Goal: Task Accomplishment & Management: Use online tool/utility

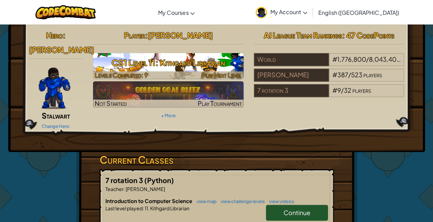
click at [155, 69] on h3 "CS1 Level 11: Kithgard Librarian" at bounding box center [168, 63] width 151 height 16
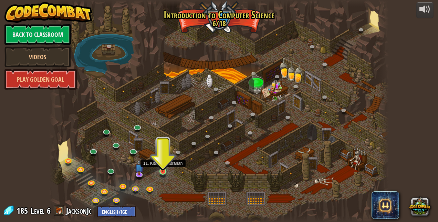
click at [164, 169] on img at bounding box center [163, 162] width 8 height 18
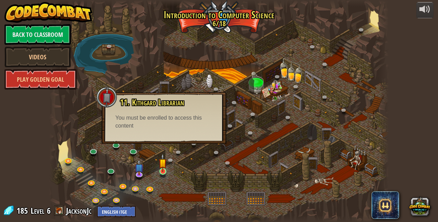
click at [163, 170] on img at bounding box center [163, 162] width 8 height 18
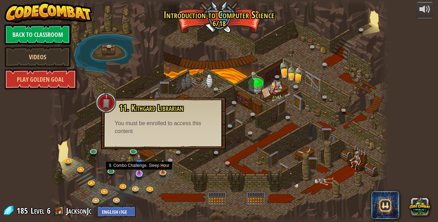
click at [139, 173] on img at bounding box center [139, 163] width 9 height 21
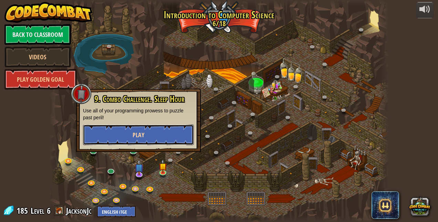
click at [144, 139] on span "Play" at bounding box center [139, 135] width 12 height 9
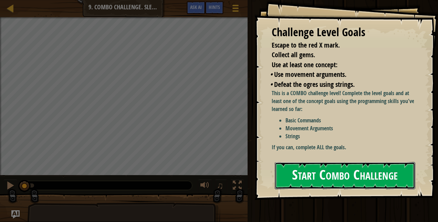
click at [373, 178] on button "Start Combo Challenge" at bounding box center [345, 175] width 141 height 27
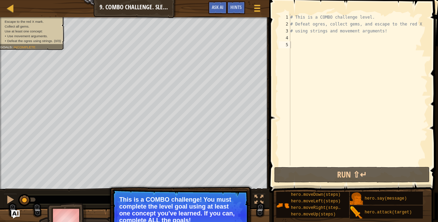
click at [194, 202] on p "This is a COMBO challenge! You must complete the level goal using at least one …" at bounding box center [180, 210] width 122 height 28
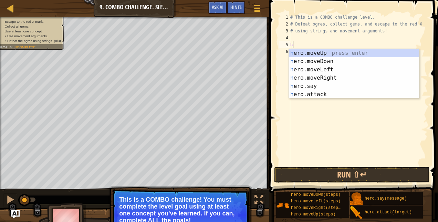
scroll to position [3, 0]
type textarea "hero"
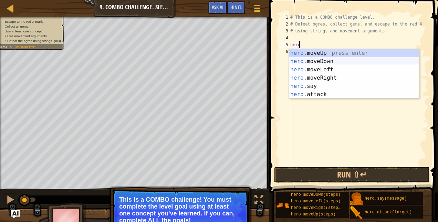
click at [319, 64] on div "hero .moveUp press enter hero .moveDown press enter hero .moveLeft press enter …" at bounding box center [354, 82] width 131 height 66
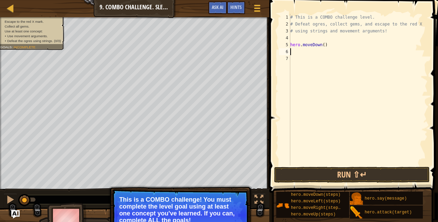
scroll to position [3, 0]
type textarea "h"
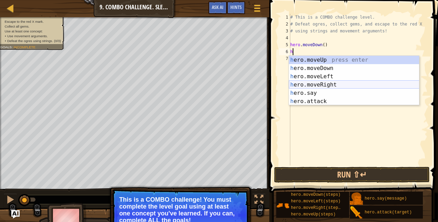
click at [327, 84] on div "h ero.moveUp press enter h ero.moveDown press enter h ero.moveLeft press enter …" at bounding box center [354, 89] width 131 height 66
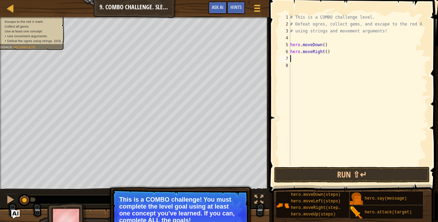
type textarea "h"
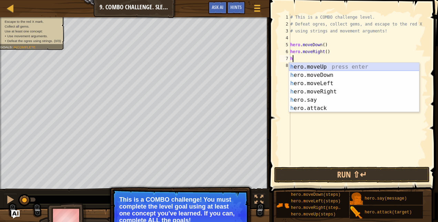
click at [320, 70] on div "h ero.moveUp press enter h ero.moveDown press enter h ero.moveLeft press enter …" at bounding box center [354, 96] width 131 height 66
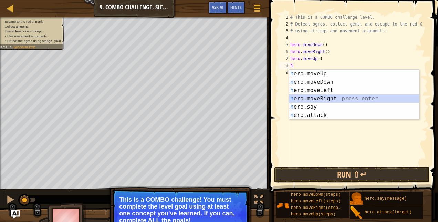
click at [318, 57] on div "# This is a COMBO challenge level. # Defeat [PERSON_NAME], collect gems, and es…" at bounding box center [358, 96] width 139 height 165
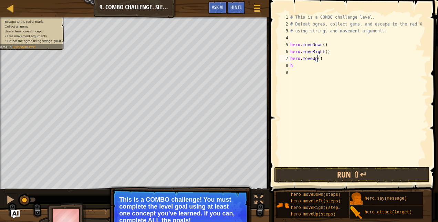
scroll to position [3, 2]
click at [304, 177] on button "Run ⇧↵" at bounding box center [352, 175] width 156 height 16
click at [325, 52] on div "# This is a COMBO challenge level. # Defeat [PERSON_NAME], collect gems, and es…" at bounding box center [358, 96] width 139 height 165
click at [317, 58] on div "# This is a COMBO challenge level. # Defeat [PERSON_NAME], collect gems, and es…" at bounding box center [358, 96] width 139 height 165
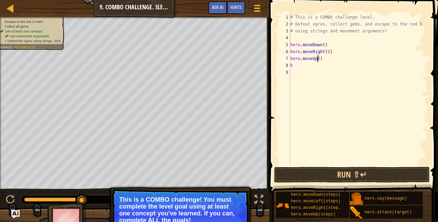
scroll to position [3, 2]
click at [340, 172] on button "Run ⇧↵" at bounding box center [352, 175] width 156 height 16
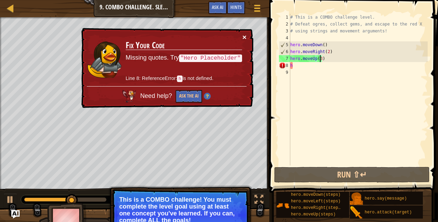
click at [246, 36] on button "×" at bounding box center [245, 36] width 4 height 7
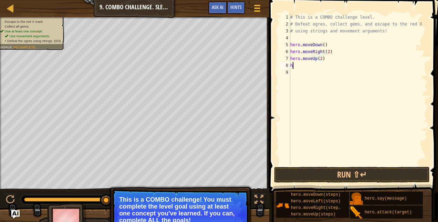
scroll to position [3, 0]
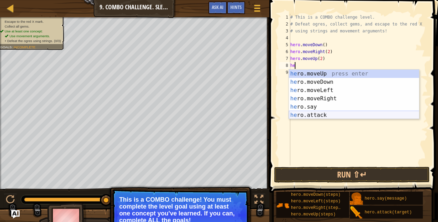
click at [331, 113] on div "he ro.moveUp press enter he ro.moveDown press enter he ro.moveLeft press enter …" at bounding box center [354, 103] width 131 height 66
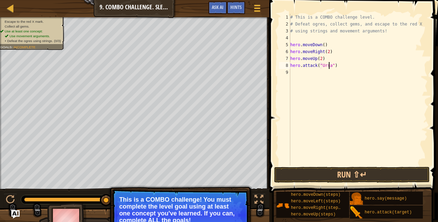
scroll to position [3, 3]
click at [343, 177] on button "Run ⇧↵" at bounding box center [352, 175] width 156 height 16
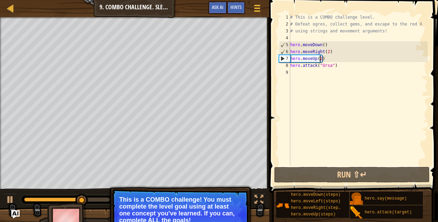
click at [319, 58] on div "# This is a COMBO challenge level. # Defeat [PERSON_NAME], collect gems, and es…" at bounding box center [358, 96] width 139 height 165
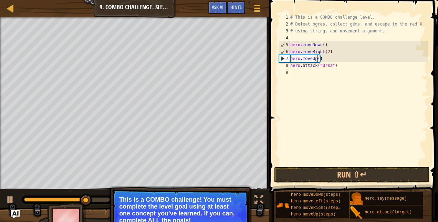
scroll to position [3, 2]
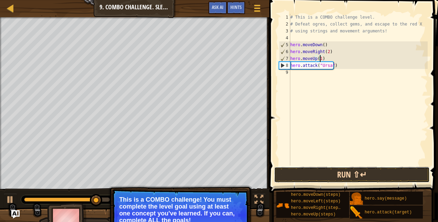
click at [330, 174] on button "Run ⇧↵" at bounding box center [352, 175] width 156 height 16
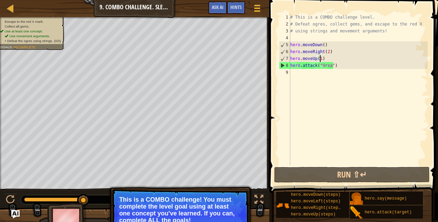
click at [319, 66] on div "# This is a COMBO challenge level. # Defeat [PERSON_NAME], collect gems, and es…" at bounding box center [358, 96] width 139 height 165
type textarea "hero.attack("Ursa")"
click at [327, 66] on div "# This is a COMBO challenge level. # Defeat [PERSON_NAME], collect gems, and es…" at bounding box center [358, 96] width 139 height 165
click at [321, 74] on div "# This is a COMBO challenge level. # Defeat [PERSON_NAME], collect gems, and es…" at bounding box center [358, 96] width 139 height 165
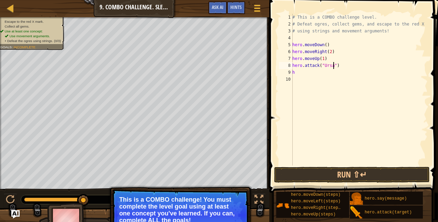
click at [333, 66] on div "# This is a COMBO challenge level. # Defeat [PERSON_NAME], collect gems, and es…" at bounding box center [359, 96] width 137 height 165
type textarea "hero.attack("Ursa")"
click at [307, 76] on div "# This is a COMBO challenge level. # Defeat [PERSON_NAME], collect gems, and es…" at bounding box center [359, 96] width 137 height 165
click at [307, 73] on div "# This is a COMBO challenge level. # Defeat [PERSON_NAME], collect gems, and es…" at bounding box center [359, 96] width 137 height 165
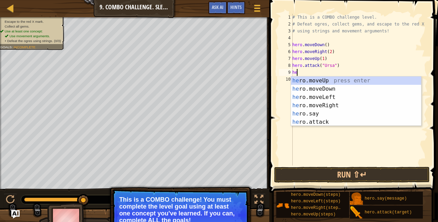
type textarea "her"
click at [310, 105] on div "her o.moveUp press enter her o.moveDown press enter her o.moveLeft press enter …" at bounding box center [356, 110] width 131 height 66
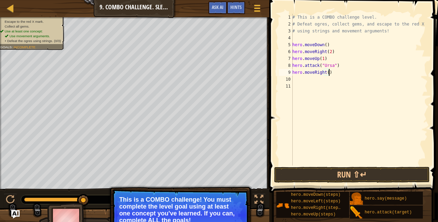
click at [328, 72] on div "# This is a COMBO challenge level. # Defeat [PERSON_NAME], collect gems, and es…" at bounding box center [359, 96] width 137 height 165
drag, startPoint x: 328, startPoint y: 72, endPoint x: 304, endPoint y: 73, distance: 24.5
click at [304, 73] on div "# This is a COMBO challenge level. # Defeat [PERSON_NAME], collect gems, and es…" at bounding box center [359, 96] width 137 height 165
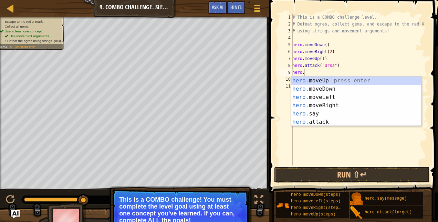
type textarea "hero"
click at [316, 98] on div "hero .moveUp press enter hero .moveDown press enter hero .moveLeft press enter …" at bounding box center [356, 110] width 131 height 66
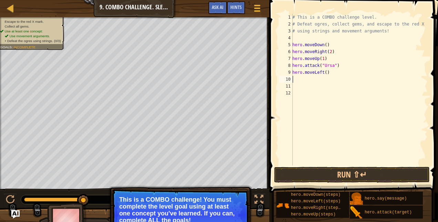
click at [325, 71] on div "# This is a COMBO challenge level. # Defeat [PERSON_NAME], collect gems, and es…" at bounding box center [359, 96] width 137 height 165
type textarea "hero.moveLeft(2)"
click at [316, 81] on div "# This is a COMBO challenge level. # Defeat [PERSON_NAME], collect gems, and es…" at bounding box center [359, 96] width 137 height 165
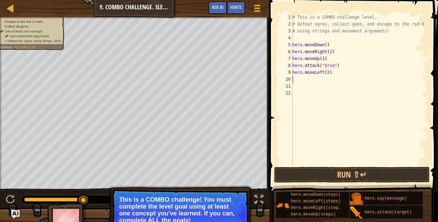
type textarea "h"
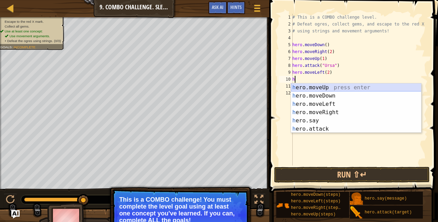
click at [316, 84] on div "h ero.moveUp press enter h ero.moveDown press enter h ero.moveLeft press enter …" at bounding box center [356, 116] width 131 height 66
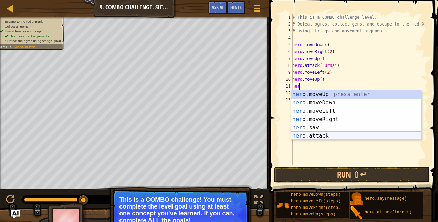
click at [305, 138] on div "her o.moveUp press enter her o.moveDown press enter her o.moveLeft press enter …" at bounding box center [356, 123] width 131 height 66
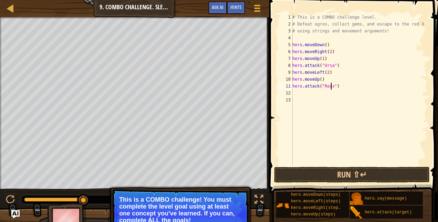
scroll to position [3, 3]
type textarea "hero.attack("Rexxar")"
click at [296, 91] on div "# This is a COMBO challenge level. # Defeat [PERSON_NAME], collect gems, and es…" at bounding box center [359, 96] width 137 height 165
type textarea "h"
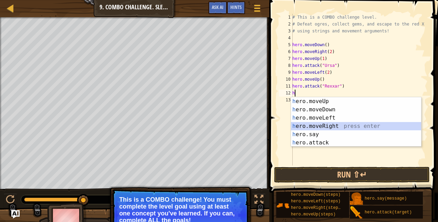
click at [315, 123] on div "h ero.moveUp press enter h ero.moveDown press enter h ero.moveLeft press enter …" at bounding box center [356, 130] width 131 height 66
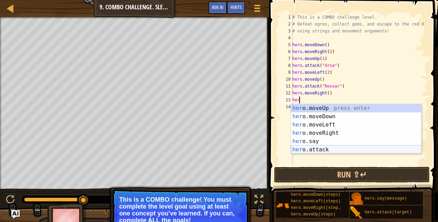
click at [319, 147] on div "her o.moveUp press enter her o.moveDown press enter her o.moveLeft press enter …" at bounding box center [356, 137] width 131 height 66
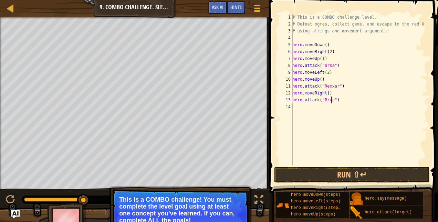
type textarea "hero.attack("Brack")"
click at [311, 110] on div "# This is a COMBO challenge level. # Defeat [PERSON_NAME], collect gems, and es…" at bounding box center [359, 96] width 137 height 165
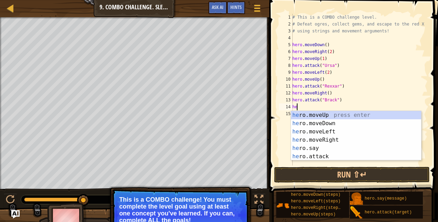
type textarea "her"
click at [322, 140] on div "her o.moveUp press enter her o.moveDown press enter her o.moveLeft press enter …" at bounding box center [356, 144] width 131 height 66
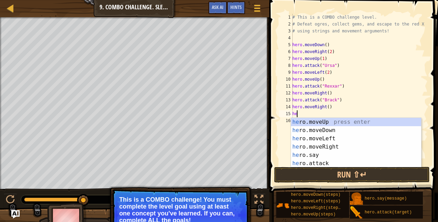
type textarea "her"
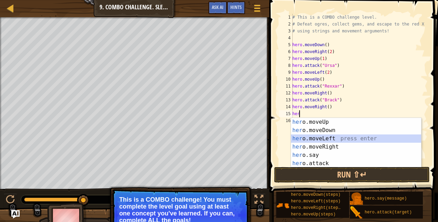
click at [325, 138] on div "her o.moveUp press enter her o.moveDown press enter her o.moveLeft press enter …" at bounding box center [356, 151] width 131 height 66
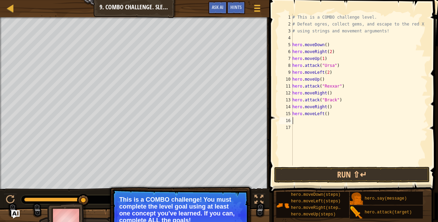
click at [323, 114] on div "# This is a COMBO challenge level. # Defeat [PERSON_NAME], collect gems, and es…" at bounding box center [359, 96] width 137 height 165
click at [324, 114] on div "# This is a COMBO challenge level. # Defeat [PERSON_NAME], collect gems, and es…" at bounding box center [359, 96] width 137 height 165
click at [331, 43] on div "# This is a COMBO challenge level. # Defeat [PERSON_NAME], collect gems, and es…" at bounding box center [359, 96] width 137 height 165
type textarea "hero.moveDown()"
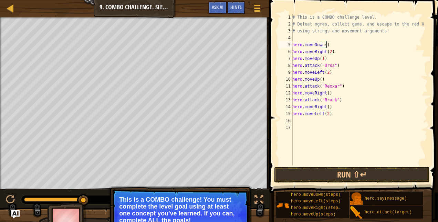
scroll to position [3, 0]
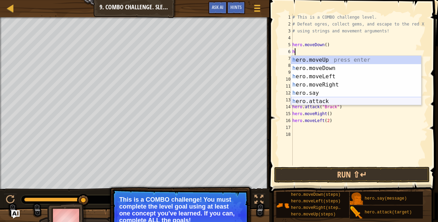
click at [325, 98] on div "h ero.moveUp press enter h ero.moveDown press enter h ero.moveLeft press enter …" at bounding box center [356, 89] width 131 height 66
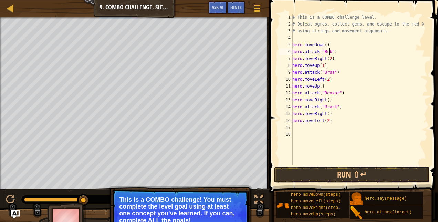
scroll to position [3, 3]
click at [331, 57] on div "# This is a COMBO challenge level. # Defeat [PERSON_NAME], collect gems, and es…" at bounding box center [359, 96] width 137 height 165
type textarea "hero.moveRight(2)"
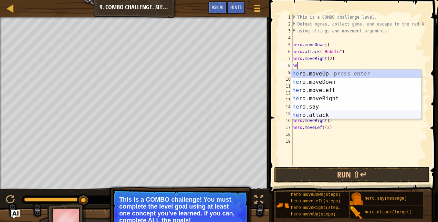
click at [324, 114] on div "he ro.moveUp press enter he ro.moveDown press enter he ro.moveLeft press enter …" at bounding box center [356, 103] width 131 height 66
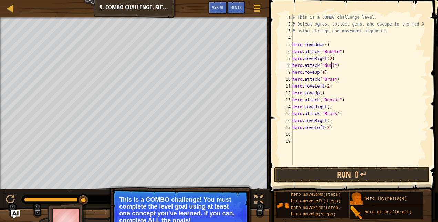
scroll to position [3, 3]
click at [335, 130] on div "# This is a COMBO challenge level. # Defeat [PERSON_NAME], collect gems, and es…" at bounding box center [359, 96] width 137 height 165
type textarea "hero.moveLeft(2)"
click at [317, 135] on div "# This is a COMBO challenge level. # Defeat [PERSON_NAME], collect gems, and es…" at bounding box center [359, 96] width 137 height 165
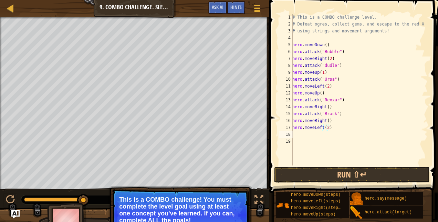
scroll to position [3, 0]
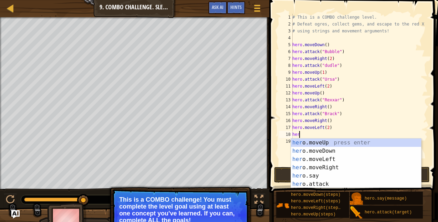
type textarea "hero"
click at [325, 151] on div "hero .moveUp press enter hero .moveDown press enter hero .moveLeft press enter …" at bounding box center [356, 172] width 131 height 66
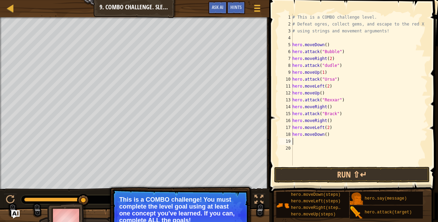
scroll to position [3, 0]
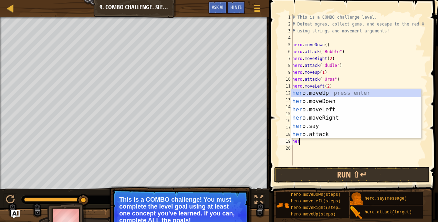
type textarea "hero"
click at [312, 145] on div "# This is a COMBO challenge level. # Defeat [PERSON_NAME], collect gems, and es…" at bounding box center [359, 96] width 137 height 165
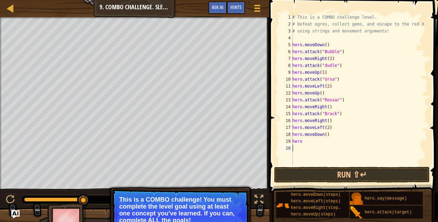
scroll to position [3, 0]
click at [308, 142] on div "# This is a COMBO challenge level. # Defeat [PERSON_NAME], collect gems, and es…" at bounding box center [359, 96] width 137 height 165
type textarea "her"
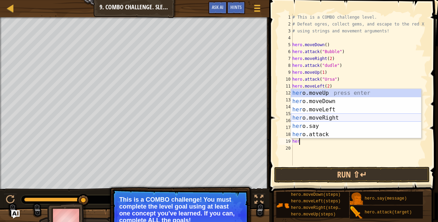
click at [335, 116] on div "her o.moveUp press enter her o.moveDown press enter her o.moveLeft press enter …" at bounding box center [356, 122] width 131 height 66
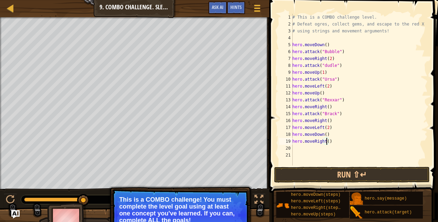
click at [327, 141] on div "# This is a COMBO challenge level. # Defeat [PERSON_NAME], collect gems, and es…" at bounding box center [359, 96] width 137 height 165
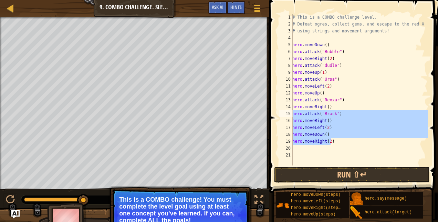
drag, startPoint x: 329, startPoint y: 139, endPoint x: 293, endPoint y: 115, distance: 43.7
click at [293, 115] on div "# This is a COMBO challenge level. # Defeat [PERSON_NAME], collect gems, and es…" at bounding box center [359, 96] width 137 height 165
type textarea "hero.attack("[PERSON_NAME]") hero.moveRight()"
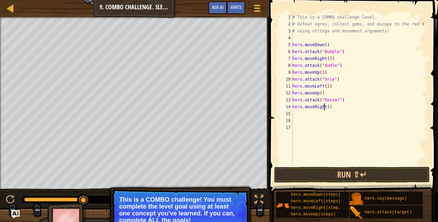
click at [325, 108] on div "# This is a COMBO challenge level. # Defeat [PERSON_NAME], collect gems, and es…" at bounding box center [359, 96] width 137 height 165
type textarea "hero.moveRight()"
click at [328, 108] on div "# This is a COMBO challenge level. # Defeat [PERSON_NAME], collect gems, and es…" at bounding box center [359, 96] width 137 height 165
click at [327, 108] on div "# This is a COMBO challenge level. # Defeat [PERSON_NAME], collect gems, and es…" at bounding box center [359, 96] width 137 height 165
click at [333, 109] on div "# This is a COMBO challenge level. # Defeat [PERSON_NAME], collect gems, and es…" at bounding box center [359, 96] width 137 height 165
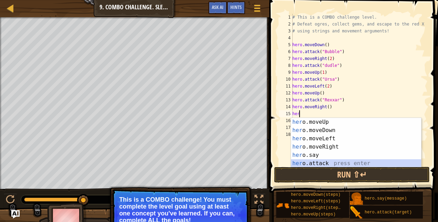
click at [311, 163] on div "her o.moveUp press enter her o.moveDown press enter her o.moveLeft press enter …" at bounding box center [356, 151] width 131 height 66
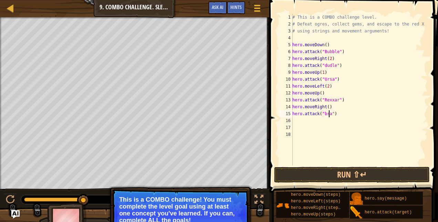
type textarea "hero.attack("[PERSON_NAME]")"
click at [313, 119] on div "# This is a COMBO challenge level. # Defeat [PERSON_NAME], collect gems, and es…" at bounding box center [359, 96] width 137 height 165
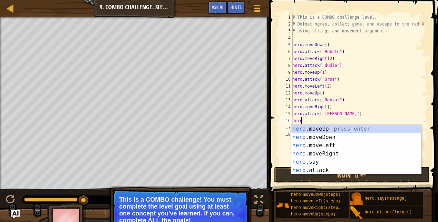
scroll to position [3, 0]
click at [330, 171] on div "hero .moveUp press enter hero .moveDown press enter hero .moveLeft press enter …" at bounding box center [356, 158] width 131 height 66
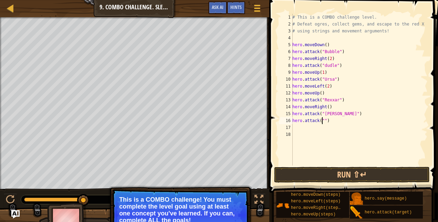
scroll to position [3, 2]
drag, startPoint x: 331, startPoint y: 122, endPoint x: 298, endPoint y: 120, distance: 32.8
click at [298, 120] on div "# This is a COMBO challenge level. # Defeat [PERSON_NAME], collect gems, and es…" at bounding box center [359, 96] width 137 height 165
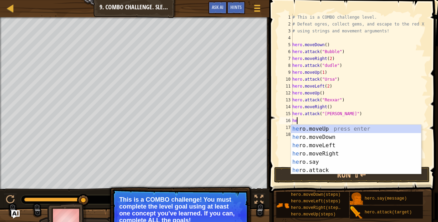
scroll to position [3, 0]
type textarea "her"
click at [330, 154] on div "her o.moveUp press enter her o.moveDown press enter her o.moveLeft press enter …" at bounding box center [356, 158] width 131 height 66
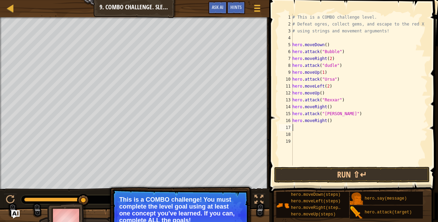
click at [325, 121] on div "# This is a COMBO challenge level. # Defeat [PERSON_NAME], collect gems, and es…" at bounding box center [359, 96] width 137 height 165
click at [327, 120] on div "# This is a COMBO challenge level. # Defeat [PERSON_NAME], collect gems, and es…" at bounding box center [359, 96] width 137 height 165
click at [326, 106] on div "# This is a COMBO challenge level. # Defeat [PERSON_NAME], collect gems, and es…" at bounding box center [359, 96] width 137 height 165
click at [320, 94] on div "# This is a COMBO challenge level. # Defeat [PERSON_NAME], collect gems, and es…" at bounding box center [359, 96] width 137 height 165
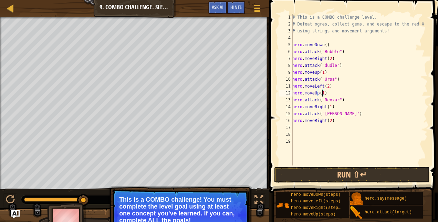
scroll to position [3, 2]
click at [323, 44] on div "# This is a COMBO challenge level. # Defeat [PERSON_NAME], collect gems, and es…" at bounding box center [359, 96] width 137 height 165
click at [326, 45] on div "# This is a COMBO challenge level. # Defeat [PERSON_NAME], collect gems, and es…" at bounding box center [359, 96] width 137 height 165
click at [324, 45] on div "# This is a COMBO challenge level. # Defeat [PERSON_NAME], collect gems, and es…" at bounding box center [359, 96] width 137 height 165
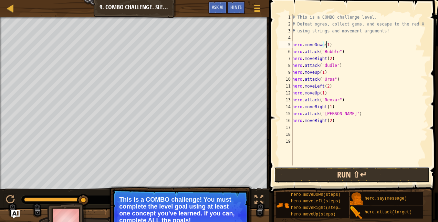
click at [323, 176] on button "Run ⇧↵" at bounding box center [352, 175] width 156 height 16
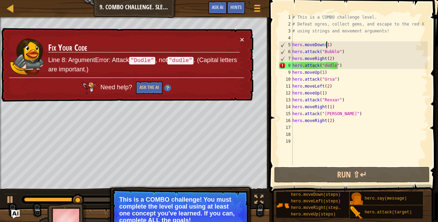
click at [325, 65] on div "# This is a COMBO challenge level. # Defeat [PERSON_NAME], collect gems, and es…" at bounding box center [359, 96] width 137 height 165
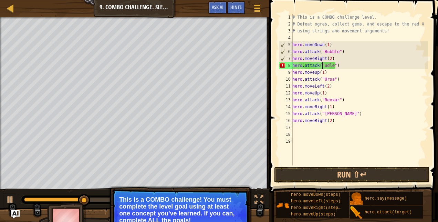
scroll to position [3, 3]
click at [324, 115] on div "# This is a COMBO challenge level. # Defeat [PERSON_NAME], collect gems, and es…" at bounding box center [359, 96] width 137 height 165
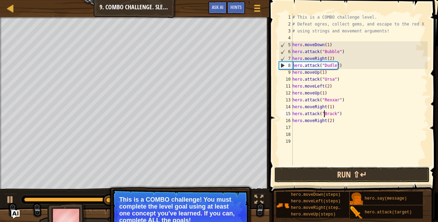
click at [298, 168] on button "Run ⇧↵" at bounding box center [352, 175] width 156 height 16
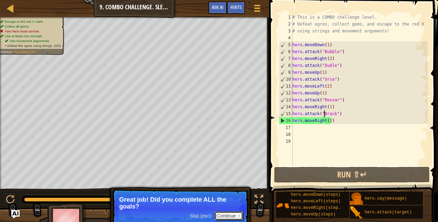
click at [234, 214] on button "Continue" at bounding box center [229, 215] width 29 height 9
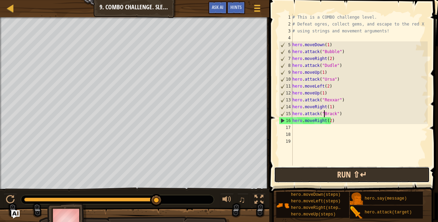
click at [293, 170] on button "Run ⇧↵" at bounding box center [352, 175] width 156 height 16
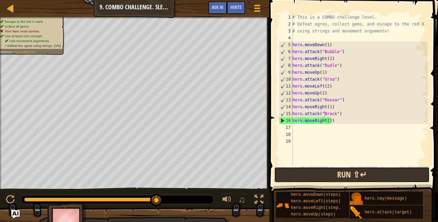
click at [387, 181] on button "Run ⇧↵" at bounding box center [352, 175] width 156 height 16
click at [328, 176] on button "Run ⇧↵" at bounding box center [352, 175] width 156 height 16
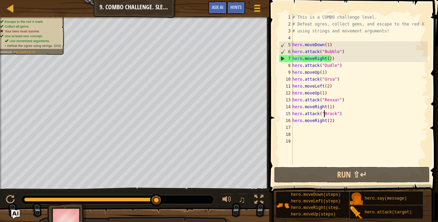
drag, startPoint x: 55, startPoint y: 199, endPoint x: 186, endPoint y: 194, distance: 131.7
click at [186, 194] on div "♫" at bounding box center [135, 198] width 270 height 21
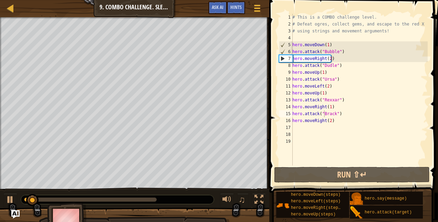
click at [160, 201] on div at bounding box center [117, 199] width 193 height 9
click at [156, 200] on div at bounding box center [117, 199] width 193 height 9
drag, startPoint x: 143, startPoint y: 200, endPoint x: -1, endPoint y: 204, distance: 144.1
click at [0, 0] on html "Map Introduction to Computer Science 9. Combo Challenge. Sleep Hour Game Menu D…" at bounding box center [219, 0] width 438 height 0
click at [341, 51] on div "# This is a COMBO challenge level. # Defeat [PERSON_NAME], collect gems, and es…" at bounding box center [359, 96] width 137 height 165
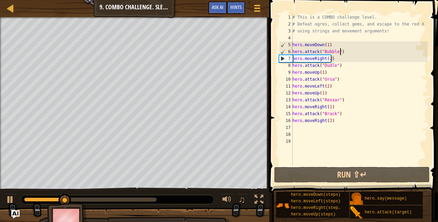
type textarea "hero.attack("Bubble")"
drag, startPoint x: 341, startPoint y: 51, endPoint x: 293, endPoint y: 51, distance: 48.6
click at [293, 51] on div "hero.attack("Bubble") 1 2 3 4 5 6 7 8 9 10 11 12 13 14 15 16 17 18 19 # This is…" at bounding box center [353, 90] width 150 height 152
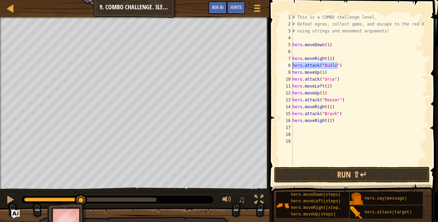
drag, startPoint x: 351, startPoint y: 68, endPoint x: 292, endPoint y: 67, distance: 58.9
click at [292, 67] on div "1 2 3 4 5 6 7 8 9 10 11 12 13 14 15 16 17 18 19 # This is a COMBO challenge lev…" at bounding box center [353, 90] width 150 height 152
type textarea "hero.attack("Dudle")"
click at [304, 49] on div "# This is a COMBO challenge level. # Defeat [PERSON_NAME], collect gems, and es…" at bounding box center [359, 96] width 137 height 165
type textarea "hero.moveRight(2)"
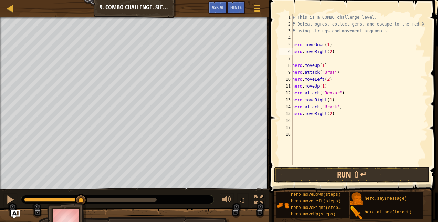
click at [301, 61] on div "# This is a COMBO challenge level. # Defeat [PERSON_NAME], collect gems, and es…" at bounding box center [359, 96] width 137 height 165
type textarea "hero.moveUp(1)"
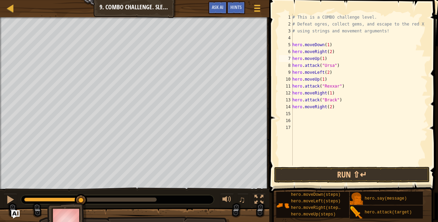
click at [78, 213] on img at bounding box center [67, 222] width 40 height 38
drag, startPoint x: 69, startPoint y: 211, endPoint x: 63, endPoint y: 191, distance: 21.0
click at [63, 191] on div "Escape to the red X mark. Collect all gems. Your hero must survive. Use at leas…" at bounding box center [219, 126] width 438 height 219
click at [72, 209] on img at bounding box center [67, 222] width 40 height 38
drag, startPoint x: 79, startPoint y: 199, endPoint x: 0, endPoint y: 206, distance: 79.6
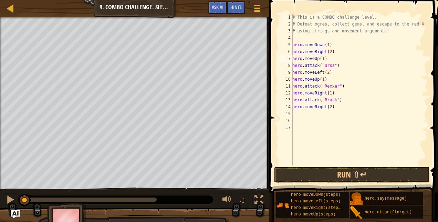
click at [0, 0] on html "Map Introduction to Computer Science 9. Combo Challenge. Sleep Hour Game Menu D…" at bounding box center [219, 0] width 438 height 0
click at [11, 198] on div at bounding box center [10, 199] width 9 height 9
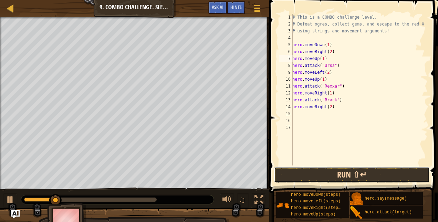
click at [408, 175] on button "Run ⇧↵" at bounding box center [352, 175] width 156 height 16
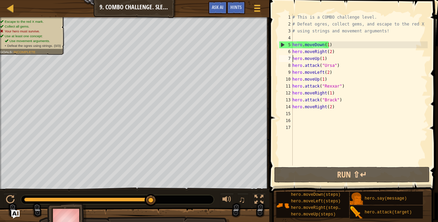
click at [347, 163] on div "# This is a COMBO challenge level. # Defeat [PERSON_NAME], collect gems, and es…" at bounding box center [359, 96] width 137 height 165
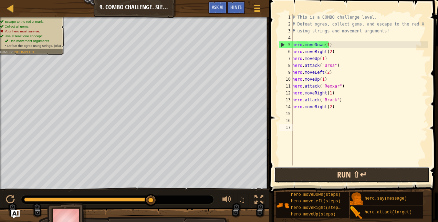
click at [341, 170] on button "Run ⇧↵" at bounding box center [352, 175] width 156 height 16
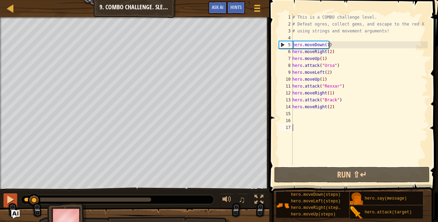
drag, startPoint x: 80, startPoint y: 208, endPoint x: 15, endPoint y: 199, distance: 65.8
click at [28, 202] on div at bounding box center [34, 200] width 12 height 12
click at [52, 211] on img at bounding box center [67, 222] width 40 height 38
click at [17, 213] on img "Ask AI" at bounding box center [15, 214] width 9 height 9
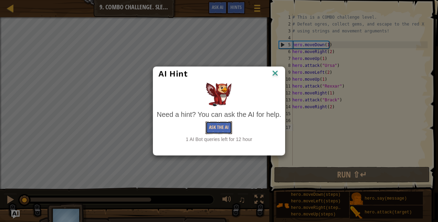
click at [214, 123] on button "Ask the AI" at bounding box center [219, 127] width 27 height 13
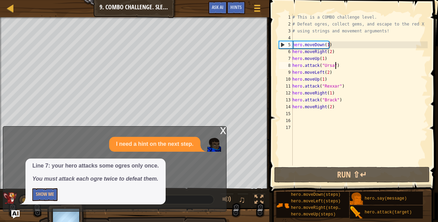
click at [337, 67] on div "# This is a COMBO challenge level. # Defeat [PERSON_NAME], collect gems, and es…" at bounding box center [359, 96] width 137 height 165
type textarea "hero.attack("Ursa")"
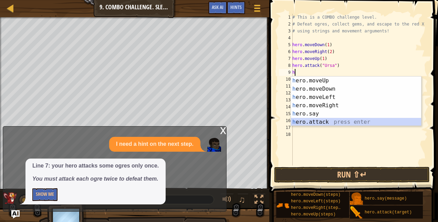
click at [308, 124] on div "h ero.moveUp press enter h ero.moveDown press enter h ero.moveLeft press enter …" at bounding box center [356, 110] width 131 height 66
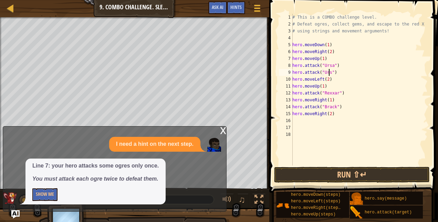
scroll to position [3, 3]
click at [340, 94] on div "# This is a COMBO challenge level. # Defeat [PERSON_NAME], collect gems, and es…" at bounding box center [359, 96] width 137 height 165
type textarea "hero.attack("Rexxar")"
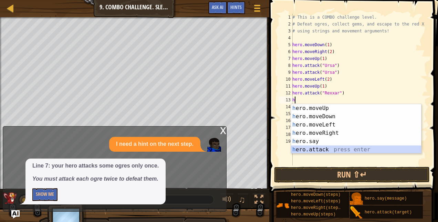
click at [324, 152] on div "h ero.moveUp press enter h ero.moveDown press enter h ero.moveLeft press enter …" at bounding box center [356, 137] width 131 height 66
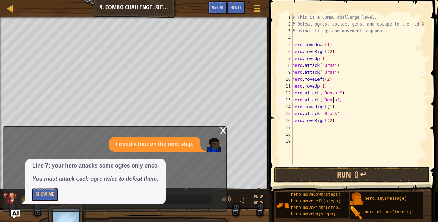
scroll to position [3, 3]
click at [340, 113] on div "# This is a COMBO challenge level. # Defeat [PERSON_NAME], collect gems, and es…" at bounding box center [359, 96] width 137 height 165
type textarea "hero.attack("Brack")"
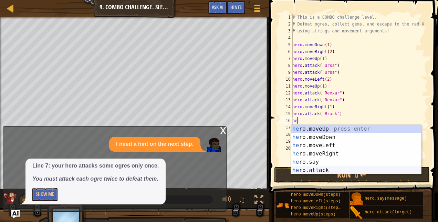
click at [318, 168] on div "he ro.moveUp press enter he ro.moveDown press enter he ro.moveLeft press enter …" at bounding box center [356, 158] width 131 height 66
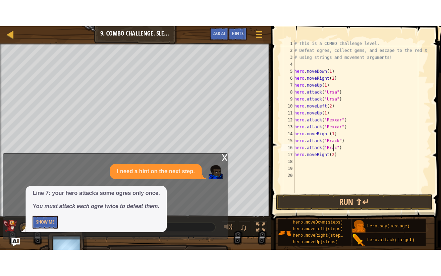
scroll to position [3, 3]
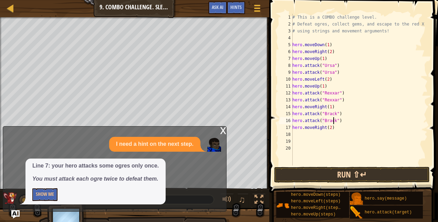
type textarea "hero.attack("Brack")"
click at [336, 173] on button "Run ⇧↵" at bounding box center [352, 175] width 156 height 16
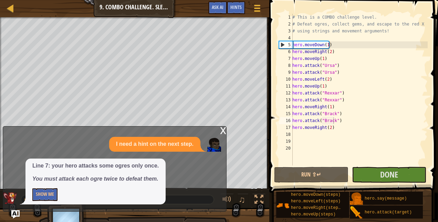
click at [224, 129] on div "x" at bounding box center [223, 129] width 6 height 7
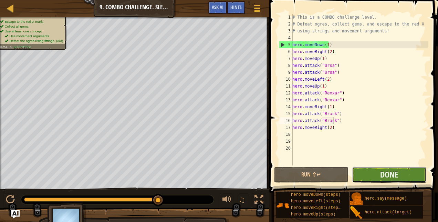
click at [377, 173] on button "Done" at bounding box center [389, 175] width 74 height 16
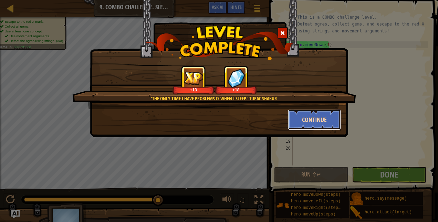
click at [292, 113] on button "Continue" at bounding box center [314, 119] width 53 height 21
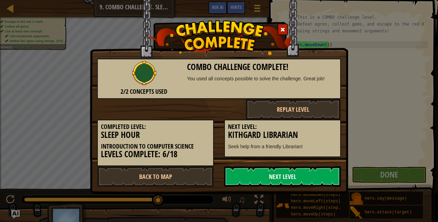
click at [285, 180] on link "Next Level" at bounding box center [282, 176] width 117 height 21
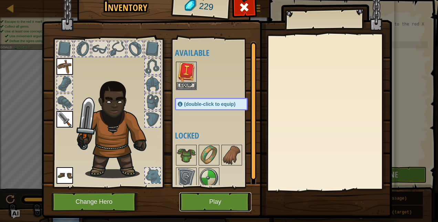
click at [201, 199] on button "Play" at bounding box center [216, 201] width 72 height 19
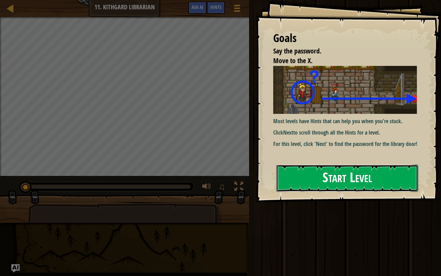
drag, startPoint x: 340, startPoint y: 178, endPoint x: 332, endPoint y: 174, distance: 9.4
click at [338, 176] on button "Start Level" at bounding box center [347, 177] width 142 height 27
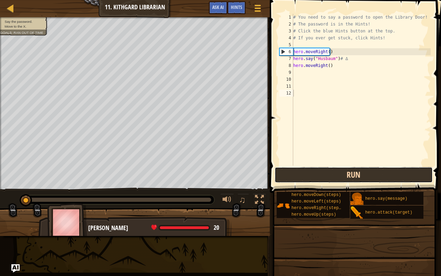
click at [326, 171] on button "Run" at bounding box center [354, 175] width 158 height 16
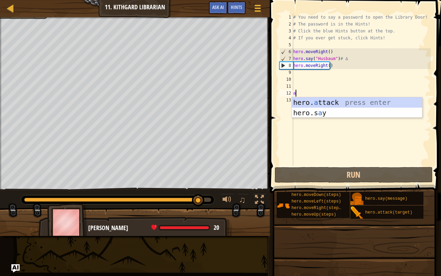
scroll to position [3, 0]
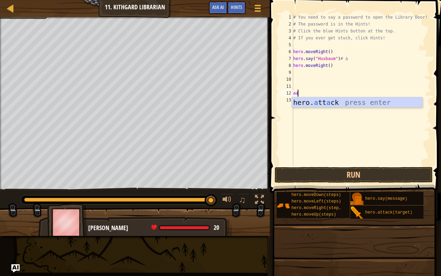
type textarea "a"
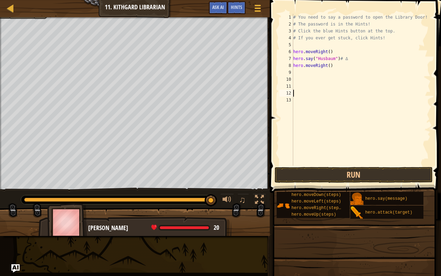
click at [340, 55] on div "# You need to say a password to open the Library Door! # The password is in the…" at bounding box center [361, 96] width 139 height 165
drag, startPoint x: 310, startPoint y: 51, endPoint x: 305, endPoint y: 44, distance: 8.0
click at [309, 49] on div "# You need to say a password to open the Library Door! # The password is in the…" at bounding box center [361, 96] width 139 height 165
type textarea "hero.moveRight()"
click at [305, 44] on div "# You need to say a password to open the Library Door! # The password is in the…" at bounding box center [361, 96] width 139 height 165
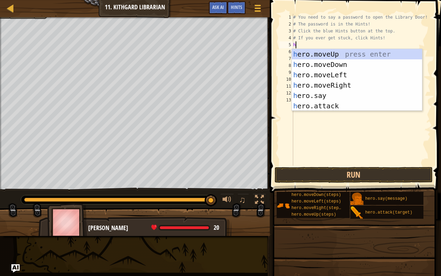
type textarea "he"
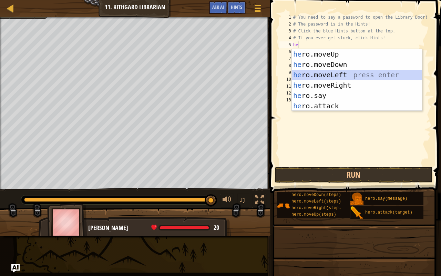
click at [322, 71] on div "he ro.moveUp press enter he ro.moveDown press enter he ro.moveLeft press enter …" at bounding box center [357, 90] width 131 height 83
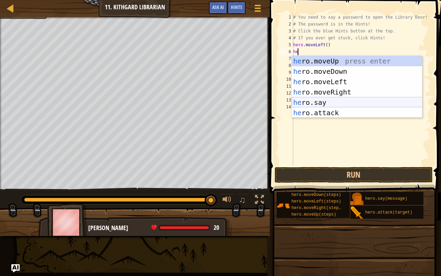
click at [328, 101] on div "he ro.moveUp press enter he ro.moveDown press enter he ro.moveLeft press enter …" at bounding box center [357, 97] width 131 height 83
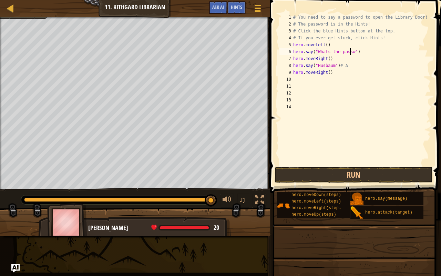
scroll to position [3, 5]
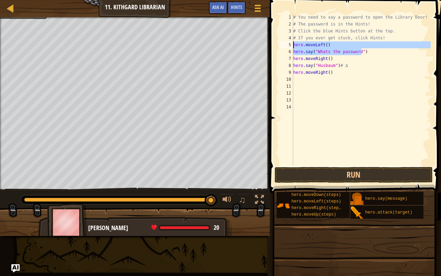
drag, startPoint x: 366, startPoint y: 52, endPoint x: 294, endPoint y: 42, distance: 73.0
click at [294, 42] on div "# You need to say a password to open the Library Door! # The password is in the…" at bounding box center [361, 96] width 139 height 165
type textarea "hero.moveLeft() hero.say("Whats the password")"
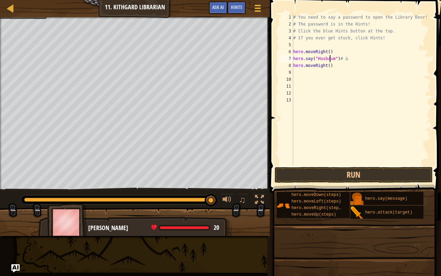
click at [331, 58] on div "# You need to say a password to open the Library Door! # The password is in the…" at bounding box center [361, 96] width 139 height 165
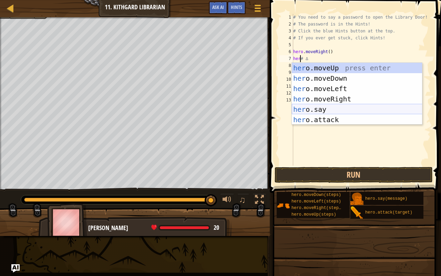
click at [311, 112] on div "her o.moveUp press enter her o.moveDown press enter her o.moveLeft press enter …" at bounding box center [357, 104] width 131 height 83
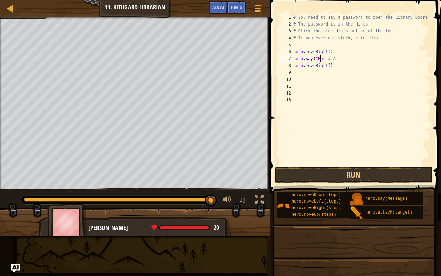
scroll to position [3, 2]
type textarea "hero.say("Hush")# ∆"
click at [330, 175] on button "Run" at bounding box center [354, 175] width 158 height 16
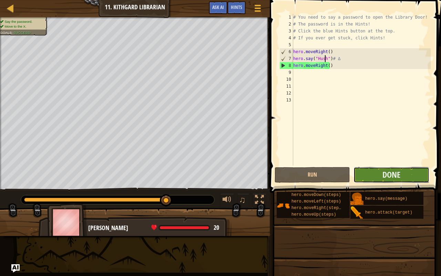
click at [411, 177] on button "Done" at bounding box center [391, 175] width 75 height 16
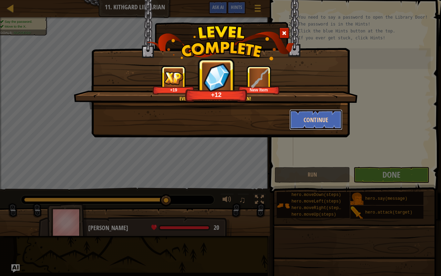
click at [308, 120] on button "Continue" at bounding box center [316, 119] width 53 height 21
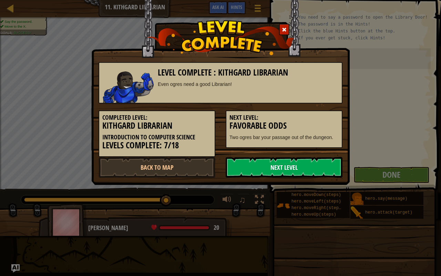
click at [275, 163] on link "Next Level" at bounding box center [284, 167] width 117 height 21
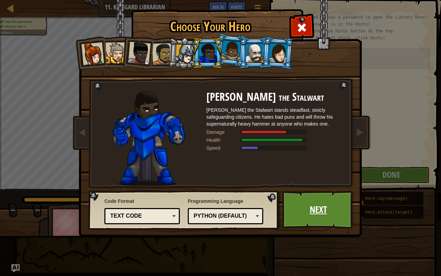
click at [313, 205] on link "Next" at bounding box center [318, 210] width 72 height 38
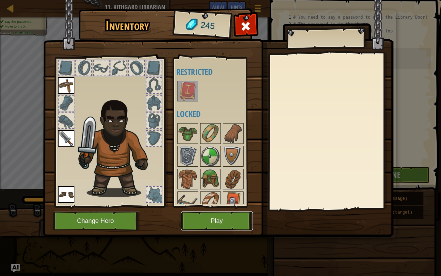
click at [217, 222] on button "Play" at bounding box center [217, 220] width 72 height 19
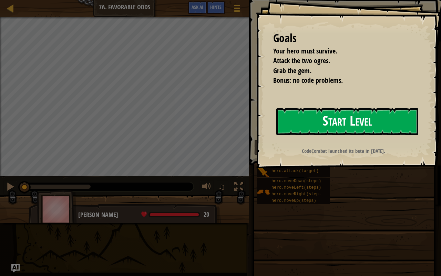
click at [365, 119] on button "Start Level" at bounding box center [347, 121] width 142 height 27
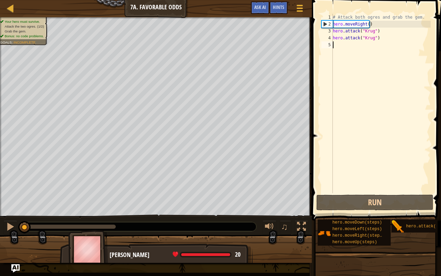
scroll to position [3, 0]
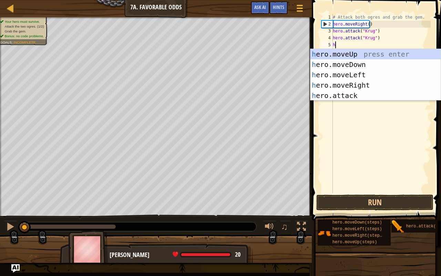
type textarea "he"
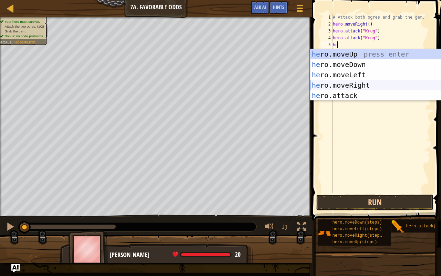
click at [352, 83] on div "he ro.moveUp press enter he ro.moveDown press enter he ro.moveLeft press enter …" at bounding box center [376, 85] width 131 height 72
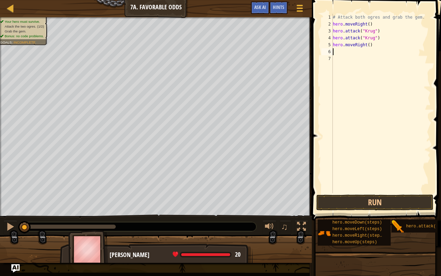
type textarea "h"
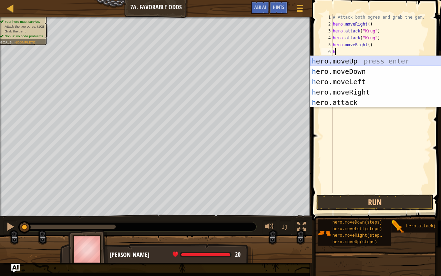
click at [352, 63] on div "h ero.moveUp press enter h ero.moveDown press enter h ero.moveLeft press enter …" at bounding box center [376, 92] width 131 height 72
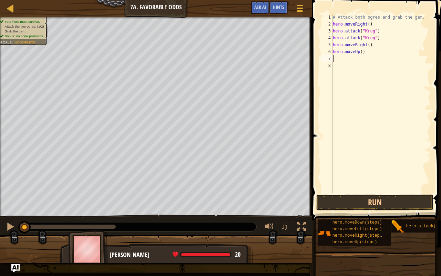
type textarea "h"
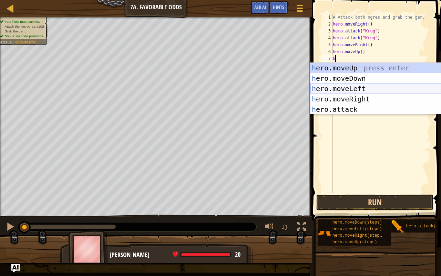
click at [363, 86] on div "h ero.moveUp press enter h ero.moveDown press enter h ero.moveLeft press enter …" at bounding box center [376, 99] width 131 height 72
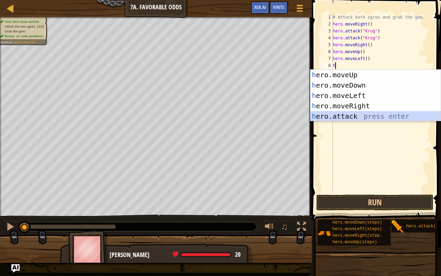
click at [343, 114] on div "h ero.moveUp press enter h ero.moveDown press enter h ero.moveLeft press enter …" at bounding box center [376, 106] width 131 height 72
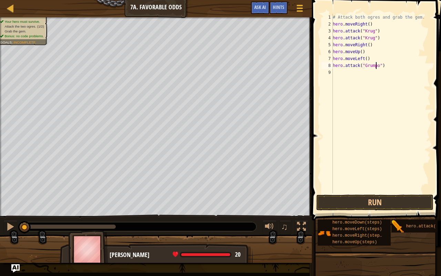
type textarea "hero.attack("Grump")"
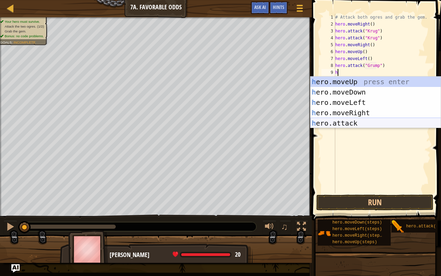
click at [344, 126] on div "h ero.moveUp press enter h ero.moveDown press enter h ero.moveLeft press enter …" at bounding box center [376, 113] width 131 height 72
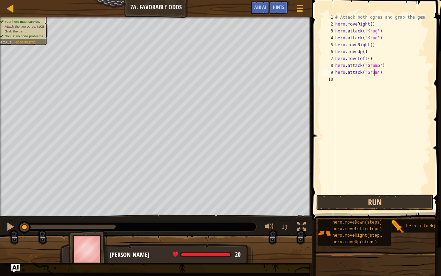
scroll to position [3, 3]
type textarea "hero.attack("Grump")"
click at [383, 73] on div "# Attack both ogres and grab the gem. hero . moveRight ( ) hero . attack ( "[PE…" at bounding box center [382, 110] width 97 height 193
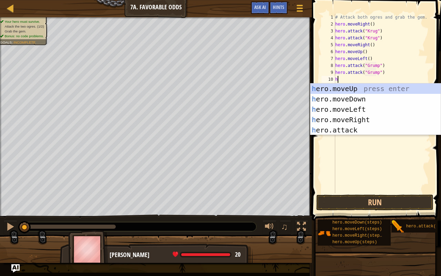
type textarea "he"
click at [357, 114] on div "he ro.moveUp press enter he ro.moveDown press enter he ro.moveLeft press enter …" at bounding box center [376, 119] width 131 height 72
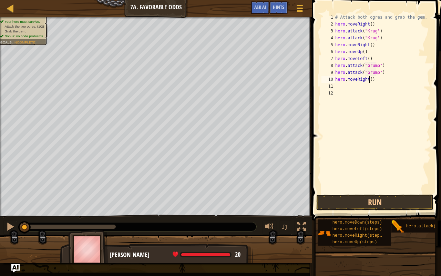
click at [369, 80] on div "# Attack both ogres and grab the gem. hero . moveRight ( ) hero . attack ( "[PE…" at bounding box center [382, 110] width 97 height 193
click at [370, 200] on button "Run" at bounding box center [374, 202] width 117 height 16
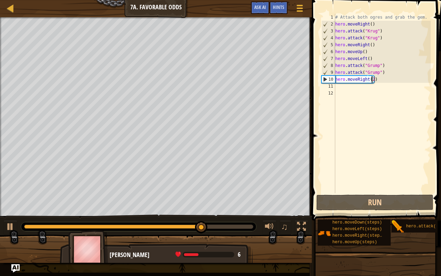
click at [367, 78] on div "# Attack both ogres and grab the gem. hero . moveRight ( ) hero . attack ( "[PE…" at bounding box center [382, 110] width 97 height 193
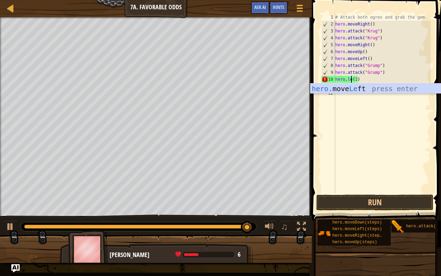
scroll to position [3, 1]
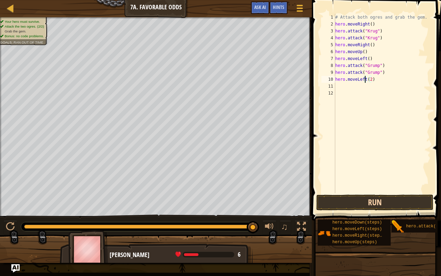
type textarea "hero.moveLeft(2)"
click at [378, 202] on button "Run" at bounding box center [374, 202] width 117 height 16
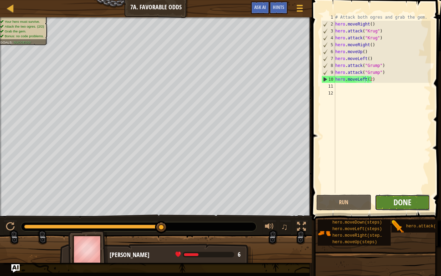
click at [403, 199] on span "Done" at bounding box center [403, 201] width 18 height 11
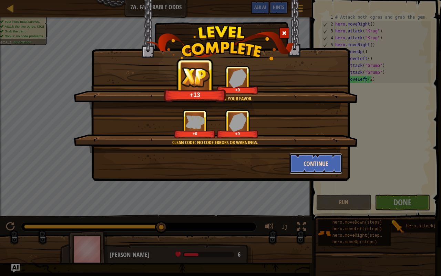
click at [308, 163] on button "Continue" at bounding box center [316, 163] width 53 height 21
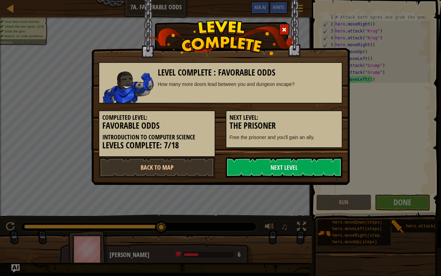
click at [308, 163] on link "Next Level" at bounding box center [284, 167] width 117 height 21
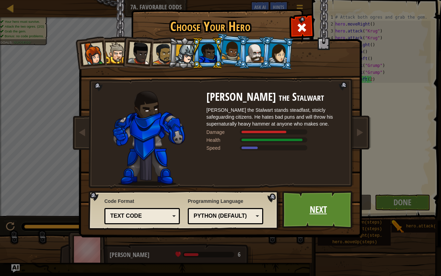
click at [300, 205] on link "Next" at bounding box center [318, 210] width 72 height 38
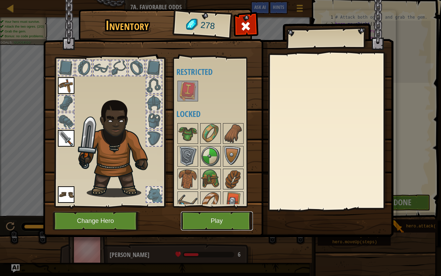
click at [204, 222] on button "Play" at bounding box center [217, 220] width 72 height 19
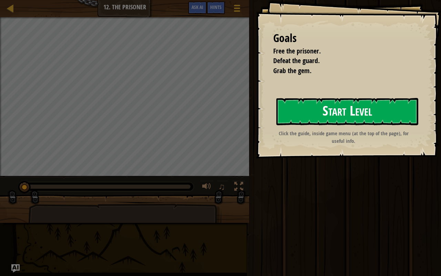
click at [374, 114] on button "Start Level" at bounding box center [347, 111] width 142 height 27
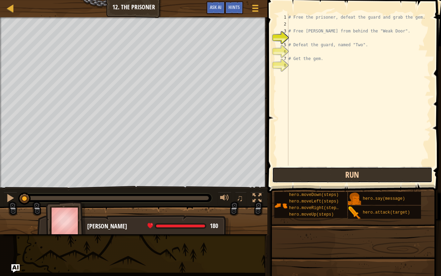
click at [343, 176] on button "Run" at bounding box center [352, 175] width 161 height 16
click at [343, 174] on button "Run" at bounding box center [352, 175] width 161 height 16
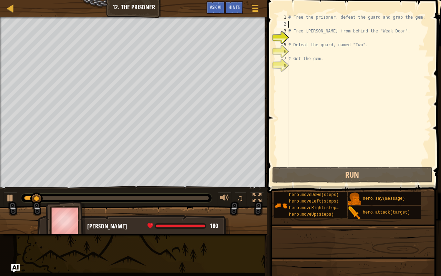
click at [294, 22] on div "# Free the prisoner, defeat the guard and grab the gem. # Free [PERSON_NAME] fr…" at bounding box center [359, 96] width 144 height 165
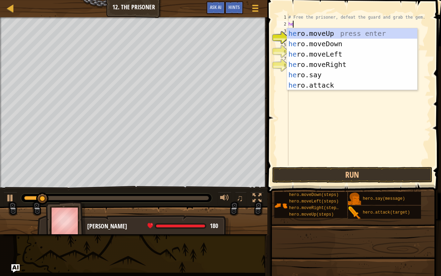
type textarea "her"
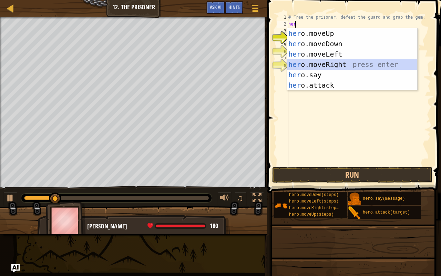
click at [319, 64] on div "her o.moveUp press enter her o.moveDown press enter her o.moveLeft press enter …" at bounding box center [352, 69] width 131 height 83
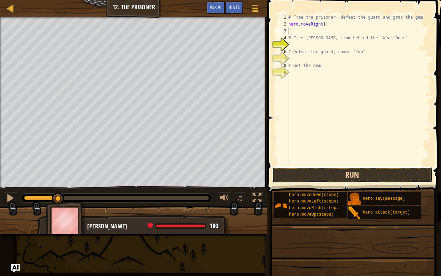
click at [337, 170] on button "Run" at bounding box center [352, 175] width 161 height 16
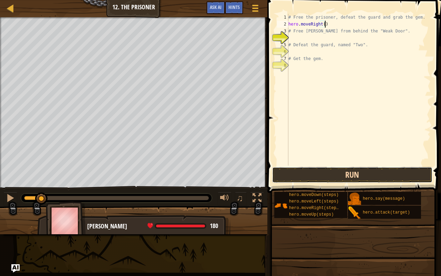
drag, startPoint x: 352, startPoint y: 171, endPoint x: 348, endPoint y: 169, distance: 3.9
click at [352, 171] on button "Run" at bounding box center [352, 175] width 161 height 16
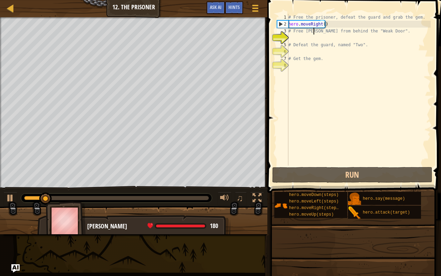
click at [314, 31] on div "# Free the prisoner, defeat the guard and grab the gem. hero . moveRight ( ) # …" at bounding box center [359, 96] width 144 height 165
type textarea "# Free [PERSON_NAME] from behind the "Weak Door"."
click at [16, 222] on img "Ask AI" at bounding box center [15, 268] width 9 height 9
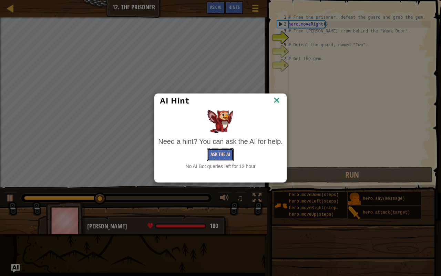
click at [220, 155] on button "Ask the AI" at bounding box center [220, 154] width 27 height 13
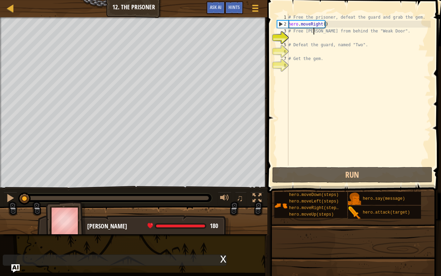
click at [22, 168] on div "Free the prisoner. Defeat the guard. Grab the gem. Goals : Ran out of time ♫ [P…" at bounding box center [220, 125] width 441 height 217
click at [7, 201] on div at bounding box center [10, 197] width 9 height 9
click at [6, 196] on button at bounding box center [10, 199] width 14 height 14
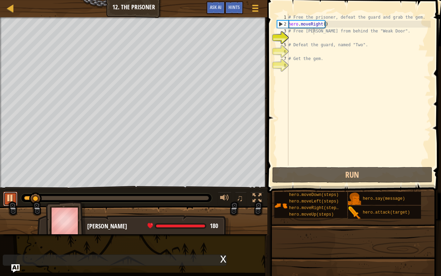
click at [6, 196] on div at bounding box center [10, 197] width 9 height 9
click at [0, 0] on div at bounding box center [0, 0] width 0 height 0
click at [6, 196] on div at bounding box center [10, 197] width 9 height 9
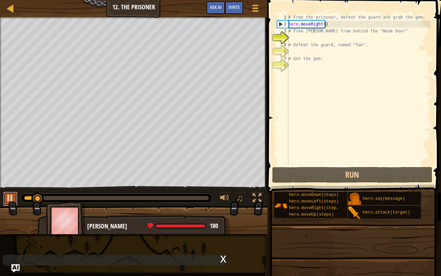
click at [0, 0] on div at bounding box center [0, 0] width 0 height 0
click at [6, 196] on div at bounding box center [10, 197] width 9 height 9
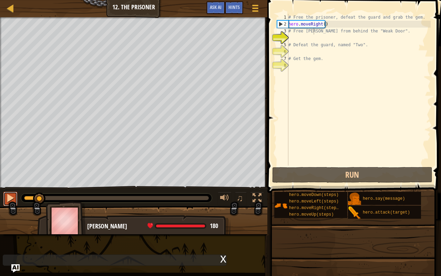
click at [0, 0] on div at bounding box center [0, 0] width 0 height 0
click at [6, 196] on div at bounding box center [10, 197] width 9 height 9
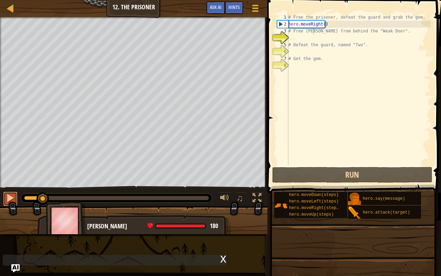
click at [6, 196] on div at bounding box center [10, 197] width 9 height 9
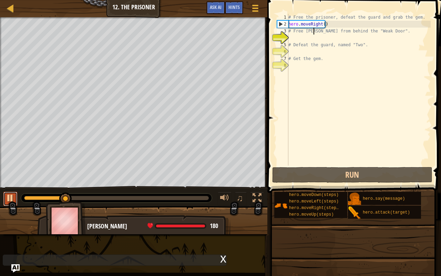
click at [6, 196] on div at bounding box center [10, 197] width 9 height 9
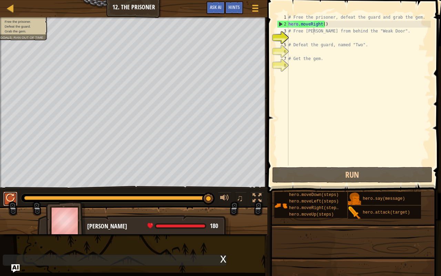
click at [9, 198] on div at bounding box center [10, 197] width 9 height 9
